Goal: Task Accomplishment & Management: Manage account settings

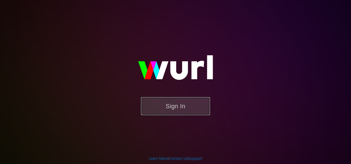
click at [168, 107] on button "Sign In" at bounding box center [175, 106] width 69 height 18
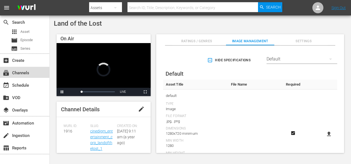
click at [22, 72] on div "subscriptions Channels" at bounding box center [15, 72] width 31 height 5
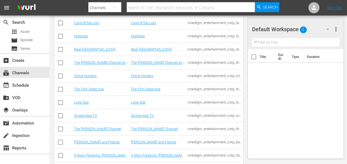
scroll to position [159, 0]
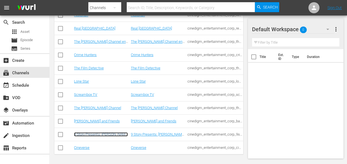
click at [98, 135] on link "9 Story Presents: Garfield and Friends" at bounding box center [101, 136] width 54 height 8
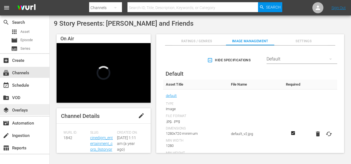
click at [18, 111] on div "layers Overlays" at bounding box center [15, 109] width 31 height 5
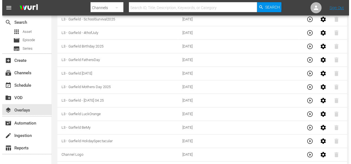
scroll to position [104, 0]
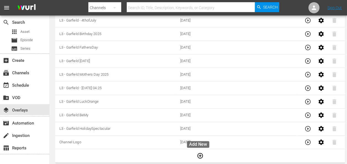
click at [198, 155] on icon "button" at bounding box center [201, 156] width 6 height 6
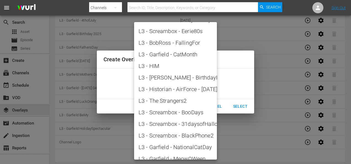
scroll to position [772, 0]
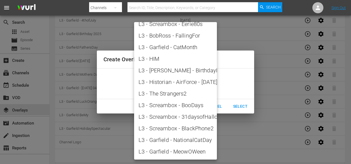
click at [177, 142] on span "L3 - Garfield - NationalCatDay" at bounding box center [176, 140] width 74 height 8
type input "L3 - Garfield - NationalCatDay"
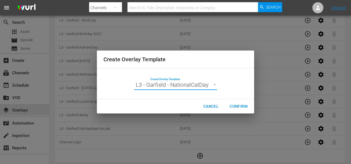
click at [241, 105] on span "Confirm" at bounding box center [239, 106] width 18 height 7
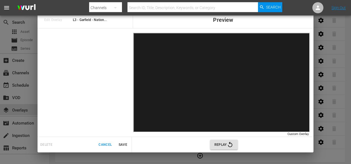
scroll to position [104, 0]
click at [227, 144] on icon "button" at bounding box center [230, 144] width 7 height 7
click at [221, 145] on span "Replay" at bounding box center [224, 144] width 19 height 7
click at [124, 144] on span "Save" at bounding box center [122, 145] width 13 height 6
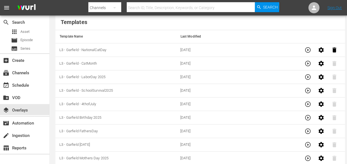
scroll to position [0, 0]
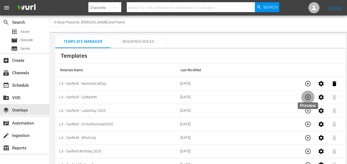
click at [307, 98] on icon "button" at bounding box center [308, 97] width 7 height 7
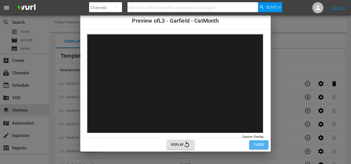
click at [260, 144] on span "Close" at bounding box center [259, 145] width 10 height 6
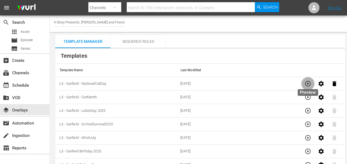
click at [307, 85] on icon "button" at bounding box center [308, 83] width 7 height 7
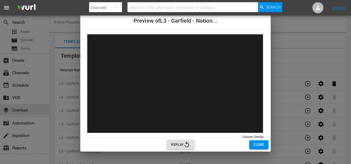
click at [259, 143] on span "Close" at bounding box center [259, 145] width 10 height 6
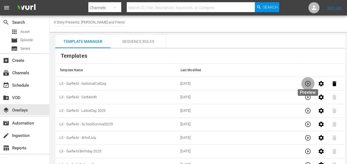
click at [307, 83] on icon "button" at bounding box center [308, 83] width 7 height 7
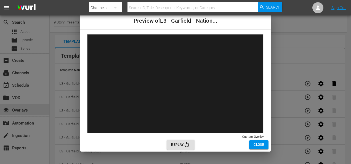
click at [260, 144] on span "Close" at bounding box center [259, 145] width 10 height 6
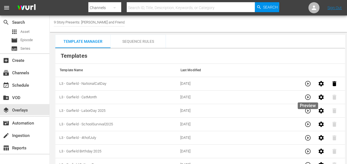
click at [308, 97] on icon "button" at bounding box center [308, 97] width 7 height 7
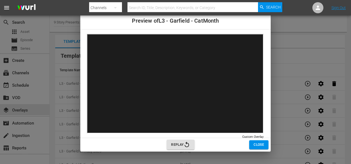
click at [261, 144] on span "Close" at bounding box center [259, 145] width 10 height 6
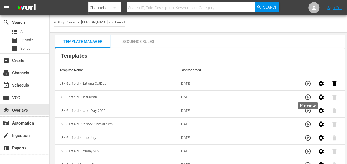
click at [306, 97] on icon "button" at bounding box center [308, 97] width 7 height 7
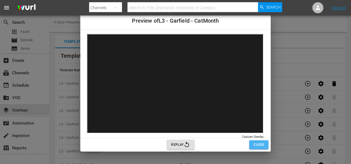
click at [259, 143] on span "Close" at bounding box center [259, 145] width 10 height 6
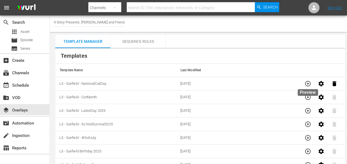
drag, startPoint x: 309, startPoint y: 84, endPoint x: 307, endPoint y: 87, distance: 3.8
click at [308, 86] on icon "button" at bounding box center [308, 83] width 7 height 7
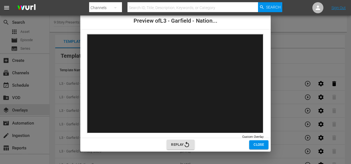
drag, startPoint x: 260, startPoint y: 144, endPoint x: 248, endPoint y: 157, distance: 18.4
click at [260, 145] on span "Close" at bounding box center [259, 145] width 10 height 6
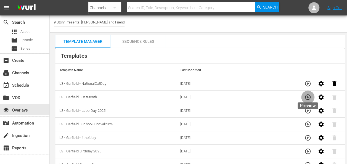
click at [307, 98] on icon "button" at bounding box center [308, 97] width 7 height 7
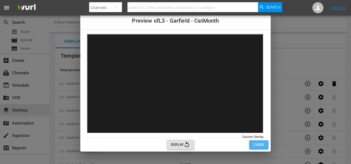
click at [261, 144] on span "Close" at bounding box center [259, 145] width 10 height 6
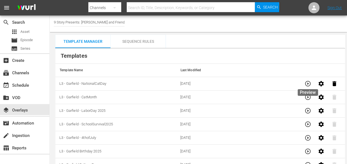
click at [306, 85] on icon "button" at bounding box center [308, 83] width 7 height 7
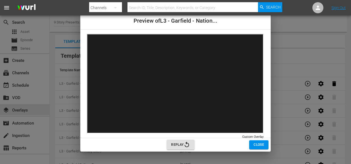
drag, startPoint x: 257, startPoint y: 143, endPoint x: 255, endPoint y: 132, distance: 10.7
click at [257, 143] on span "Close" at bounding box center [259, 145] width 10 height 6
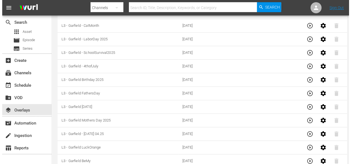
scroll to position [117, 0]
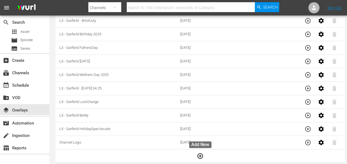
click at [201, 155] on icon "button" at bounding box center [200, 156] width 7 height 7
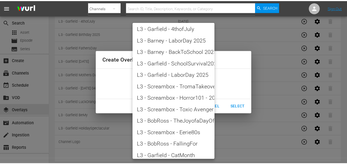
scroll to position [772, 0]
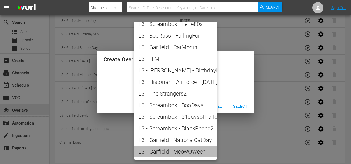
click at [178, 151] on span "L3 - Garfield - MeowOWeen" at bounding box center [176, 152] width 74 height 8
type input "L3 - Garfield - MeowOWeen"
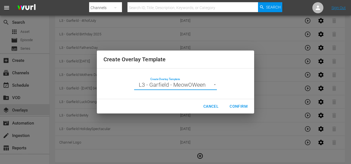
click at [242, 105] on span "Confirm" at bounding box center [239, 106] width 18 height 7
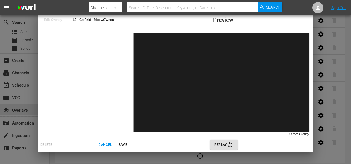
click at [124, 144] on span "Save" at bounding box center [122, 145] width 13 height 6
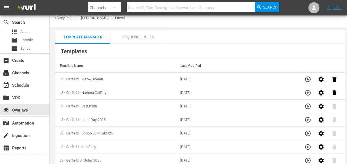
scroll to position [0, 0]
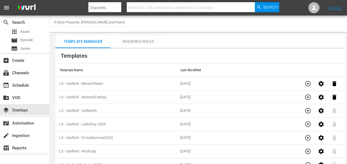
click at [139, 41] on div "Sequence Rules" at bounding box center [138, 41] width 55 height 13
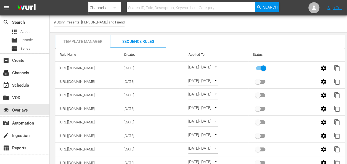
click at [257, 68] on input "primary checkbox" at bounding box center [263, 69] width 31 height 10
click at [264, 67] on input "primary checkbox" at bounding box center [263, 69] width 31 height 10
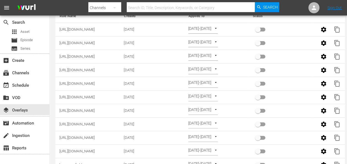
checkbox input "true"
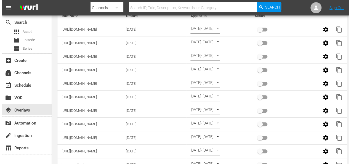
scroll to position [94, 0]
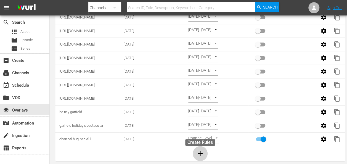
click at [201, 149] on icon "button" at bounding box center [200, 153] width 8 height 8
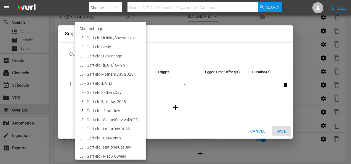
click at [120, 85] on li "L3 - Garfield Memorial Day 2025" at bounding box center [110, 83] width 71 height 9
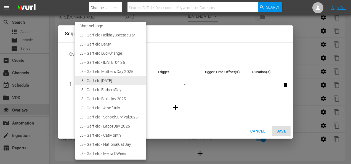
scroll to position [4, 0]
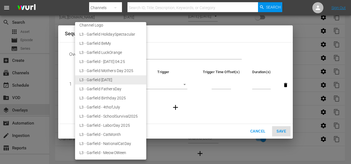
click at [106, 144] on li "L3 - Garfield - NationalCatDay" at bounding box center [110, 143] width 71 height 9
type input "30782"
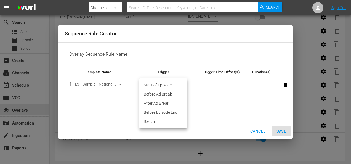
click at [165, 114] on li "Before Episode End" at bounding box center [164, 112] width 48 height 9
type input "END_OF_EPISODE"
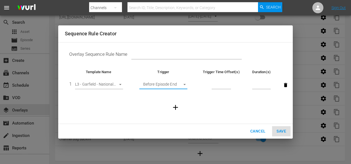
click at [217, 85] on input "number" at bounding box center [221, 85] width 19 height 8
type input "60"
click at [259, 85] on input "number" at bounding box center [262, 85] width 19 height 8
type input "30"
click at [245, 105] on td at bounding box center [176, 108] width 222 height 24
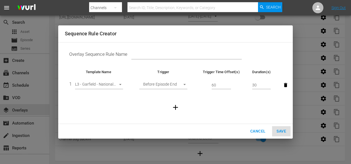
click at [144, 55] on input "text" at bounding box center [187, 55] width 111 height 8
paste input "https://cineverse.box.com/s/z7ldqyamf3k3n6lx1q23573ofx5bro2p"
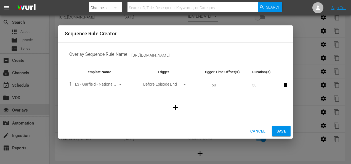
scroll to position [0, 4]
type input "https://cineverse.box.com/s/z7ldqyamf3k3n6lx1q23573ofx5bro2p"
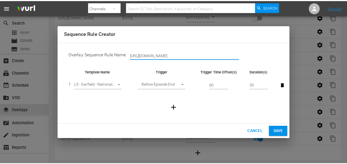
scroll to position [0, 0]
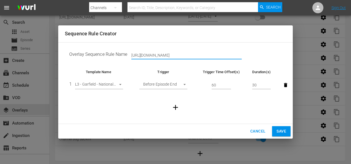
click at [283, 129] on span "Save" at bounding box center [282, 131] width 10 height 7
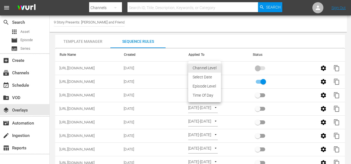
click at [216, 67] on body "menu Search By Channels Search ID, Title, Description, Keywords, or Category Se…" at bounding box center [175, 82] width 351 height 164
click at [209, 77] on li "Select Date" at bounding box center [204, 77] width 33 height 9
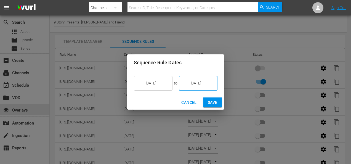
click at [199, 83] on input "10/10/25" at bounding box center [202, 83] width 31 height 15
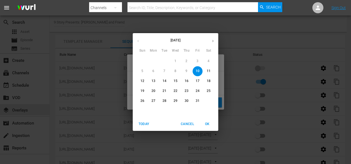
click at [188, 100] on p "30" at bounding box center [187, 101] width 4 height 5
type input "10/30/25"
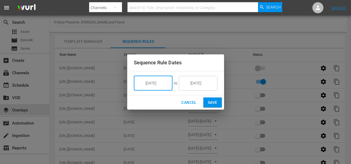
click at [152, 81] on input "10/10/25" at bounding box center [157, 83] width 31 height 15
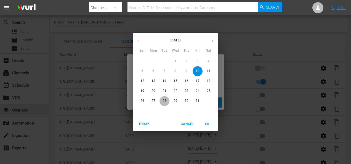
click at [164, 101] on p "28" at bounding box center [165, 101] width 4 height 5
type input "10/28/25"
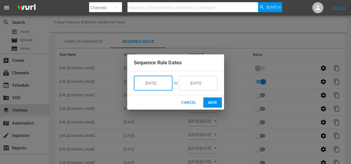
click at [214, 103] on span "Save" at bounding box center [213, 102] width 10 height 7
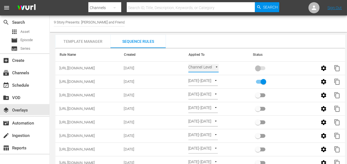
type input "SELECT_DATE"
click at [264, 68] on input "primary checkbox" at bounding box center [257, 69] width 31 height 10
checkbox input "true"
click at [258, 82] on input "primary checkbox" at bounding box center [263, 83] width 31 height 10
checkbox input "false"
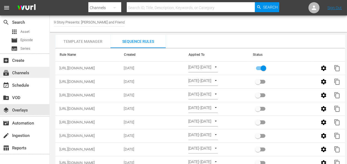
click at [20, 73] on div "subscriptions Channels" at bounding box center [15, 72] width 31 height 5
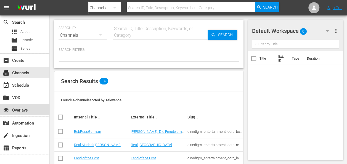
click at [26, 110] on div "layers Overlays" at bounding box center [15, 109] width 31 height 5
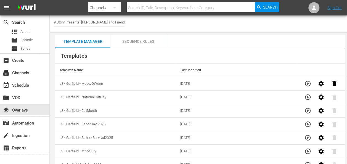
click at [131, 43] on div "Sequence Rules" at bounding box center [138, 41] width 55 height 13
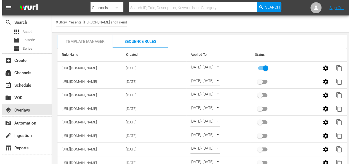
scroll to position [108, 0]
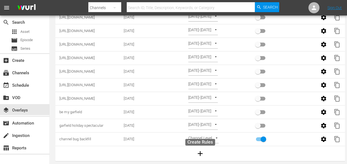
click at [200, 151] on icon "button" at bounding box center [200, 153] width 5 height 5
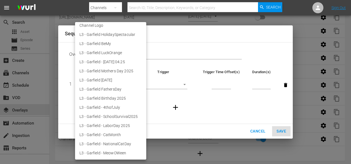
scroll to position [4, 0]
click at [109, 152] on li "L3 - Garfield - MeowOWeen" at bounding box center [110, 152] width 71 height 9
type input "30783"
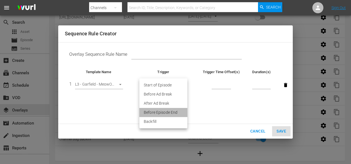
click at [162, 115] on li "Before Episode End" at bounding box center [164, 112] width 48 height 9
type input "END_OF_EPISODE"
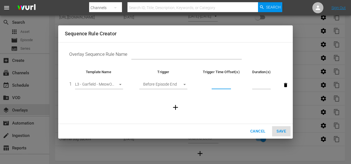
click at [216, 82] on input "number" at bounding box center [221, 85] width 19 height 8
type input "60"
click at [254, 85] on input "number" at bounding box center [262, 85] width 19 height 8
type input "30"
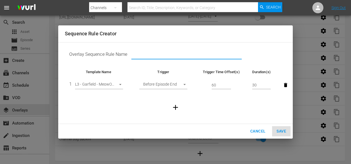
click at [181, 54] on input "text" at bounding box center [187, 55] width 111 height 8
paste input "https://cineverse.box.com/s/oabwjz88kzm5amvjp6fnc8q2ov3wk7r5"
type input "https://cineverse.box.com/s/oabwjz88kzm5amvjp6fnc8q2ov3wk7r5"
click at [224, 104] on td at bounding box center [176, 108] width 222 height 24
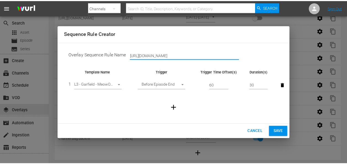
scroll to position [0, 0]
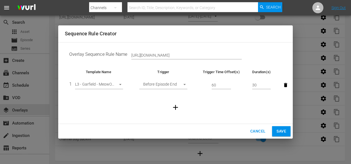
click at [284, 131] on span "Save" at bounding box center [282, 131] width 10 height 7
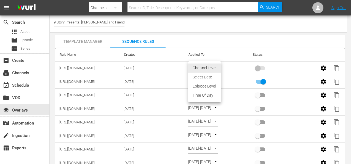
click at [215, 67] on body "menu Search By Channels Search ID, Title, Description, Keywords, or Category Se…" at bounding box center [175, 82] width 351 height 164
click at [207, 78] on li "Select Date" at bounding box center [204, 77] width 33 height 9
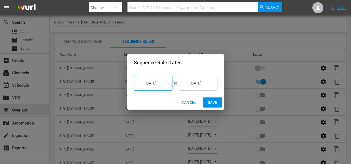
click at [165, 82] on input "10/10/25" at bounding box center [157, 83] width 31 height 15
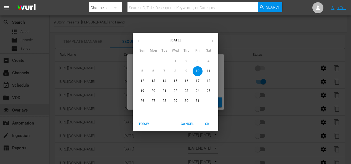
click at [196, 101] on span "31" at bounding box center [198, 101] width 10 height 5
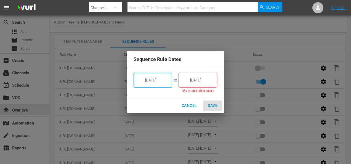
type input "10/31/25"
click at [203, 80] on input "10/10/25" at bounding box center [201, 80] width 31 height 15
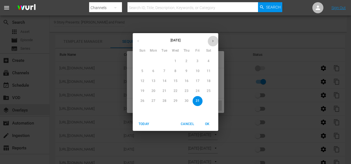
click at [212, 41] on icon "button" at bounding box center [213, 41] width 4 height 4
click at [154, 71] on p "3" at bounding box center [153, 71] width 2 height 5
type input "11/03/25"
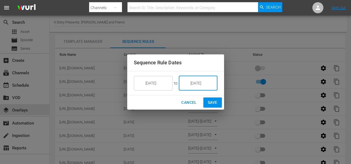
click at [213, 104] on span "Save" at bounding box center [213, 102] width 10 height 7
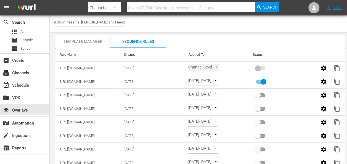
type input "SELECT_DATE"
